Goal: Navigation & Orientation: Find specific page/section

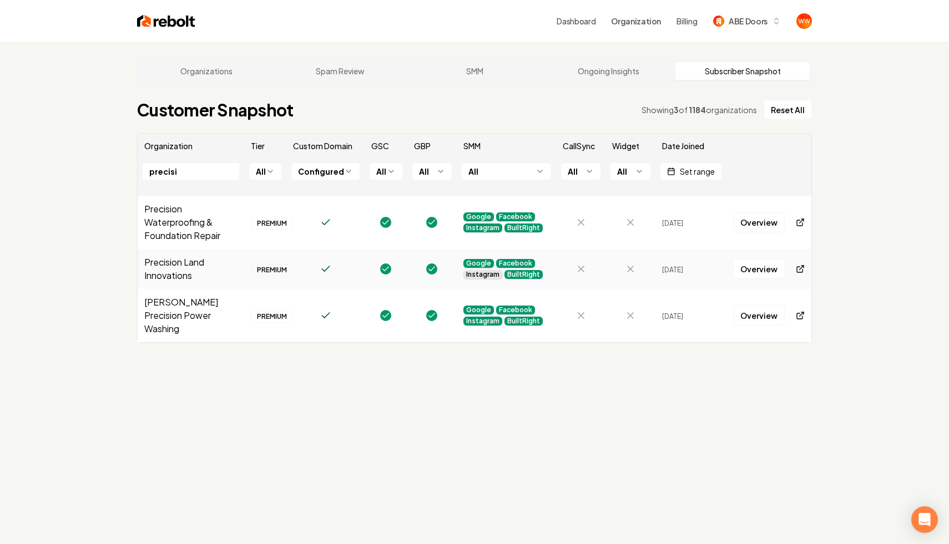
scroll to position [42, 0]
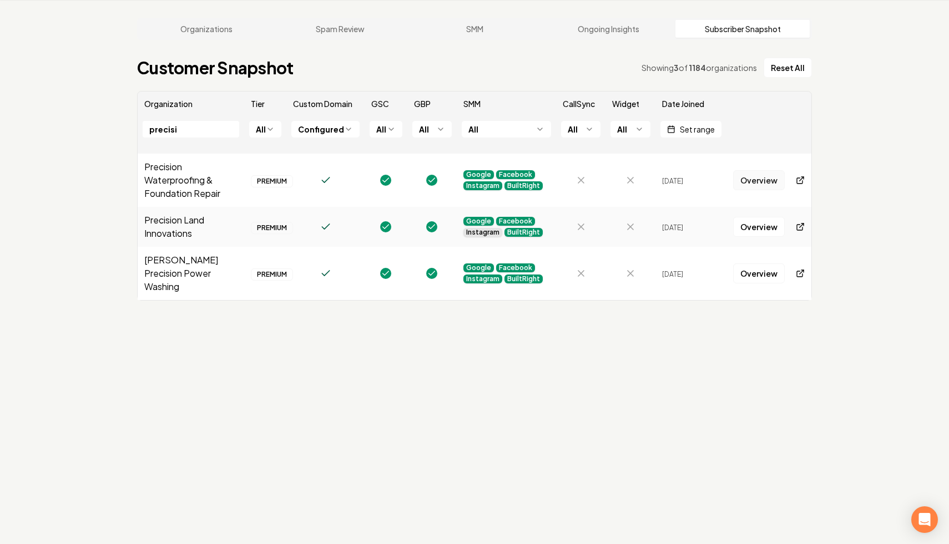
click at [755, 178] on link "Overview" at bounding box center [759, 180] width 52 height 20
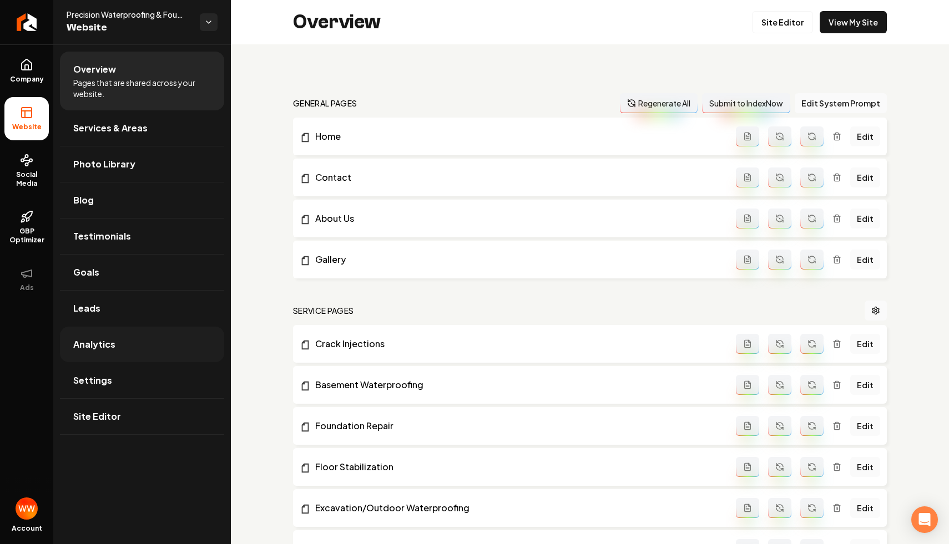
click at [161, 344] on link "Analytics" at bounding box center [142, 345] width 164 height 36
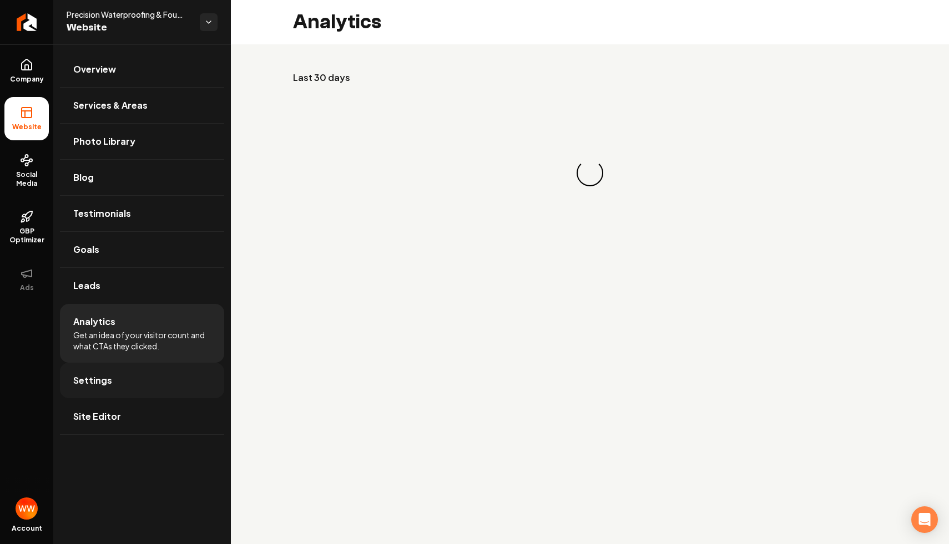
click at [147, 380] on link "Settings" at bounding box center [142, 381] width 164 height 36
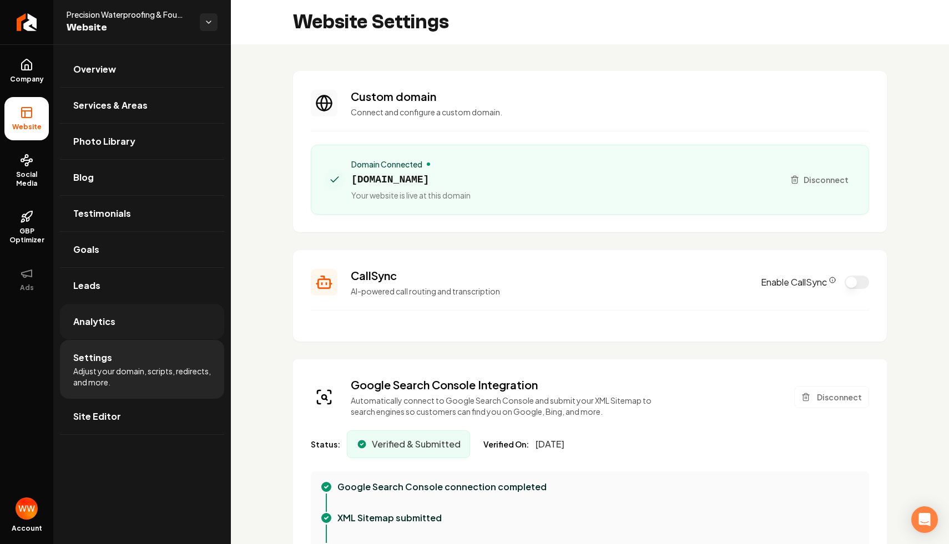
click at [169, 318] on link "Analytics" at bounding box center [142, 322] width 164 height 36
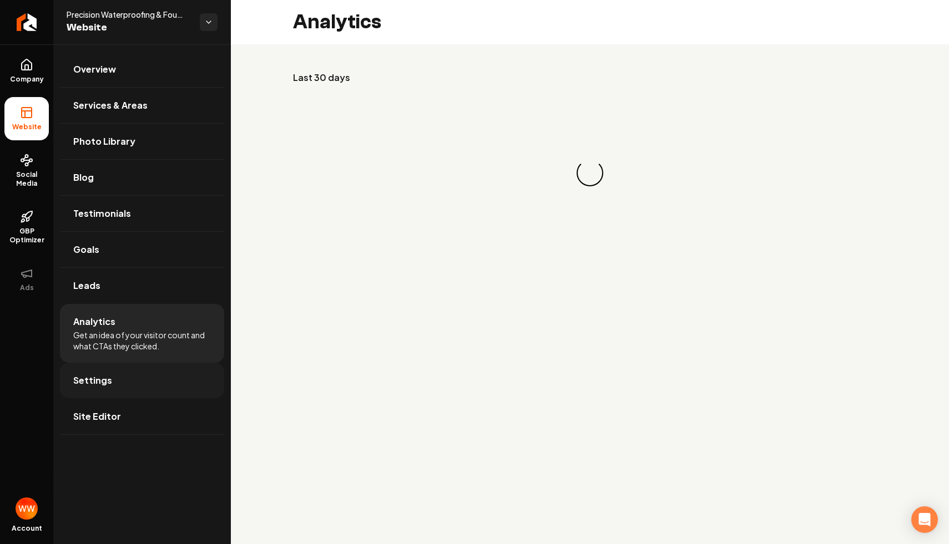
click at [137, 377] on link "Settings" at bounding box center [142, 381] width 164 height 36
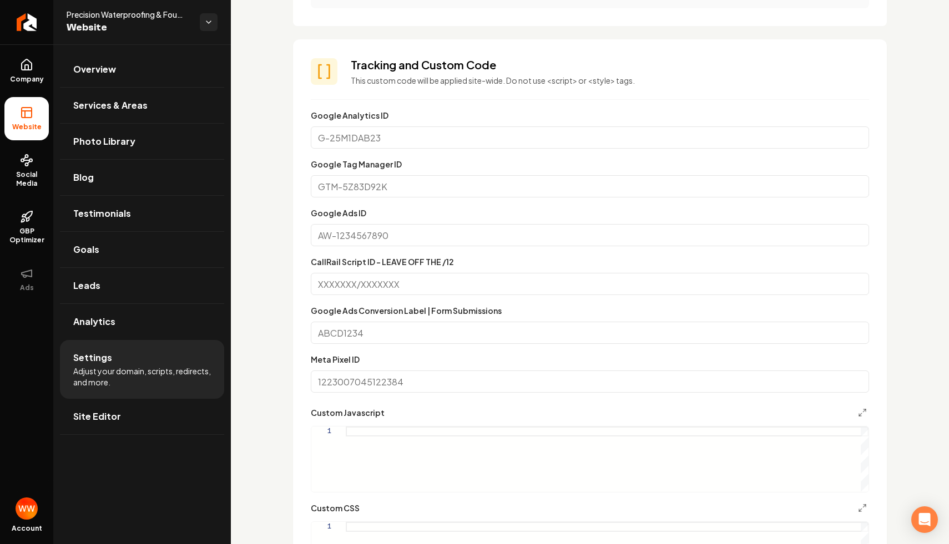
scroll to position [564, 0]
